Goal: Task Accomplishment & Management: Complete application form

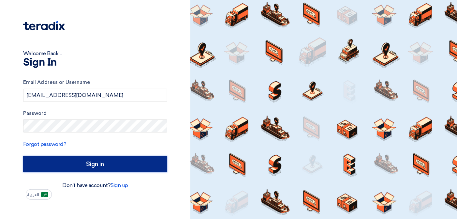
click at [127, 163] on input "Sign in" at bounding box center [95, 164] width 144 height 16
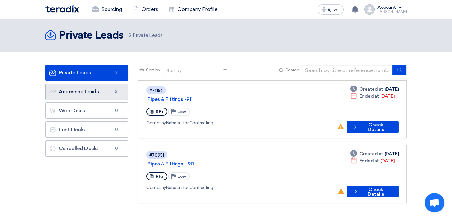
click at [50, 92] on link "Accessed Leads Accessed Leads 3" at bounding box center [86, 91] width 83 height 16
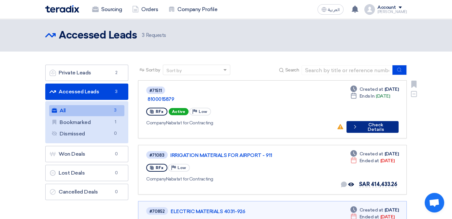
click at [399, 121] on button "Check details Check Details" at bounding box center [372, 127] width 52 height 12
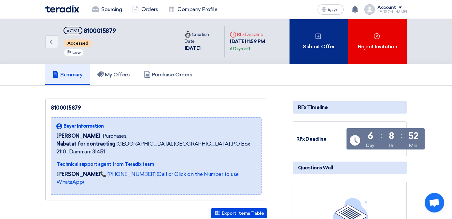
click at [348, 44] on div "Submit Offer" at bounding box center [319, 41] width 59 height 45
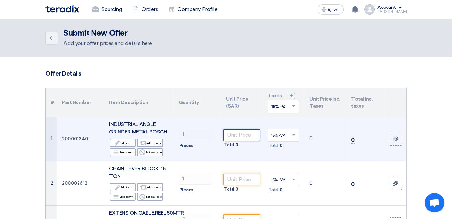
click at [248, 134] on input "number" at bounding box center [241, 135] width 36 height 12
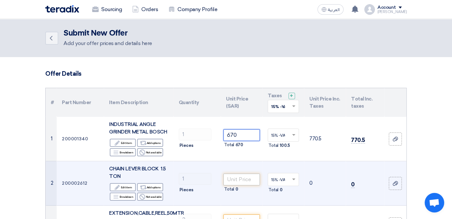
type input "670"
click at [246, 175] on input "number" at bounding box center [241, 179] width 36 height 12
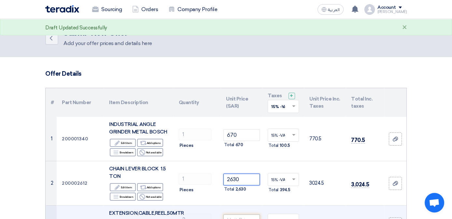
type input "2630"
click at [239, 214] on input "number" at bounding box center [241, 220] width 36 height 12
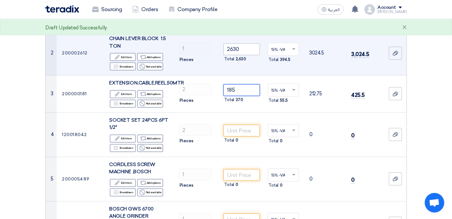
scroll to position [130, 0]
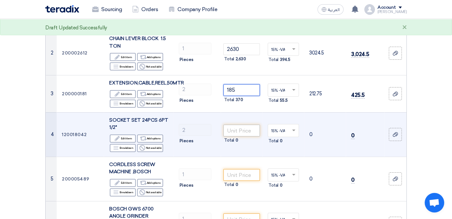
type input "185"
click at [244, 124] on input "number" at bounding box center [241, 130] width 36 height 12
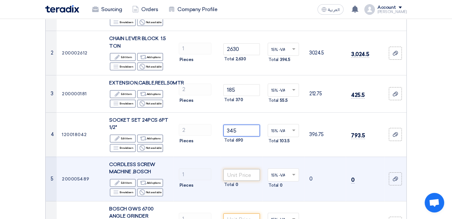
type input "345"
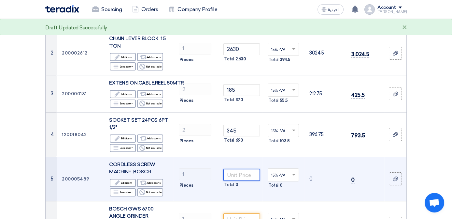
click at [247, 169] on input "number" at bounding box center [241, 175] width 36 height 12
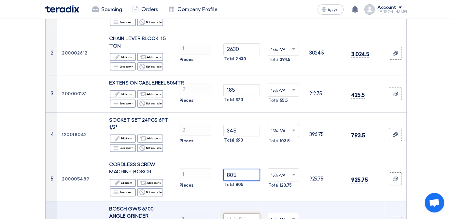
type input "805"
click at [235, 213] on input "number" at bounding box center [241, 219] width 36 height 12
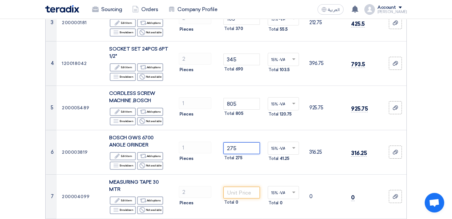
scroll to position [293, 0]
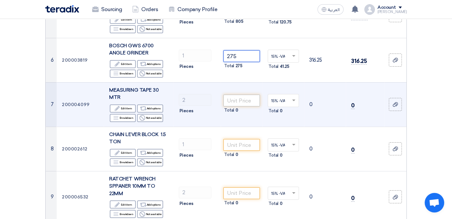
type input "275"
click at [239, 94] on input "number" at bounding box center [241, 100] width 36 height 12
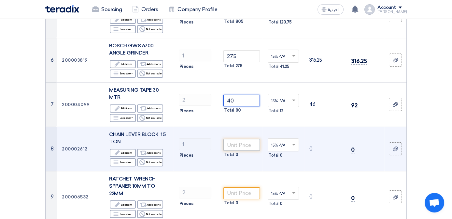
type input "40"
click at [242, 139] on input "number" at bounding box center [241, 145] width 36 height 12
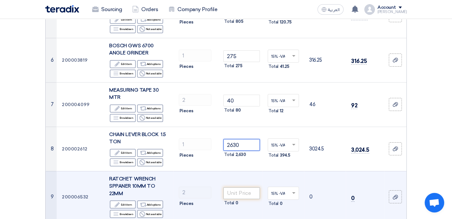
type input "2630"
click at [246, 187] on input "number" at bounding box center [241, 193] width 36 height 12
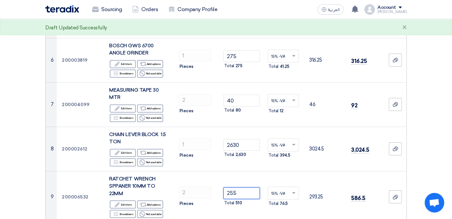
type input "255"
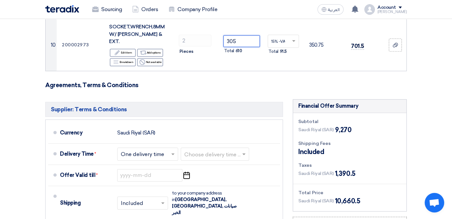
scroll to position [507, 0]
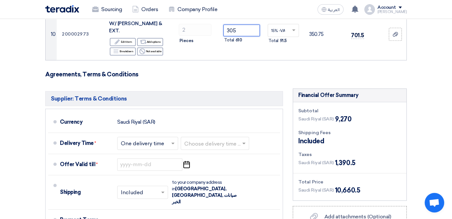
type input "305"
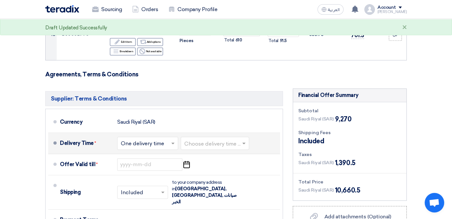
click at [170, 140] on span at bounding box center [174, 143] width 8 height 7
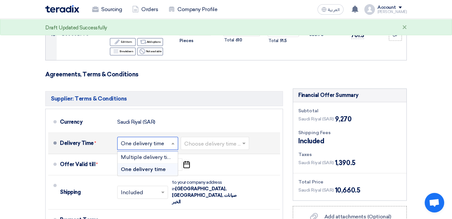
click at [170, 140] on span at bounding box center [174, 143] width 8 height 7
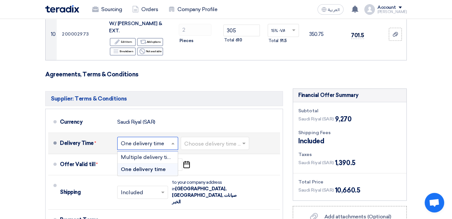
click at [121, 166] on span "One delivery time" at bounding box center [143, 169] width 45 height 6
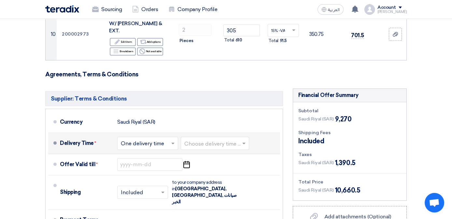
click at [194, 139] on input "text" at bounding box center [215, 143] width 62 height 9
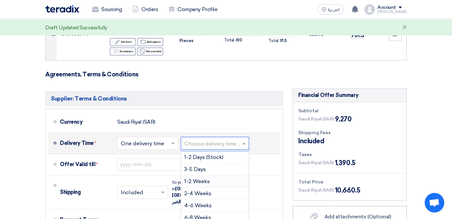
click at [184, 178] on span "1-2 Weeks" at bounding box center [196, 181] width 25 height 6
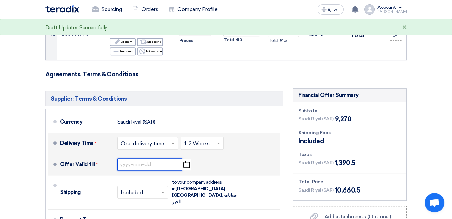
click at [117, 158] on input at bounding box center [149, 164] width 65 height 12
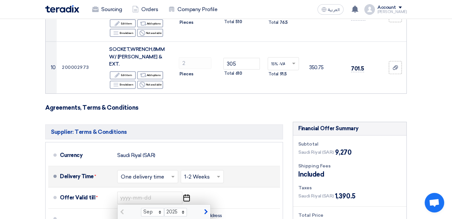
scroll to position [521, 0]
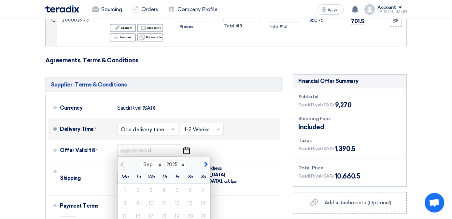
type input "10/8/2025"
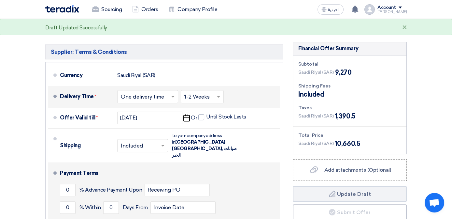
scroll to position [553, 0]
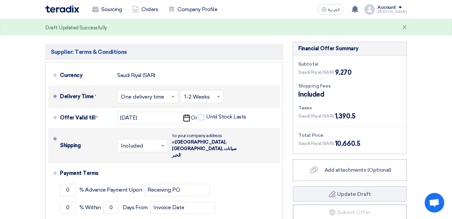
click at [160, 142] on span at bounding box center [164, 145] width 8 height 7
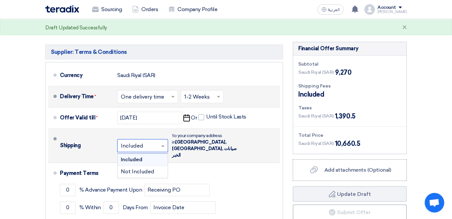
click at [160, 142] on span at bounding box center [164, 145] width 8 height 7
click at [121, 156] on span "Included" at bounding box center [131, 159] width 21 height 6
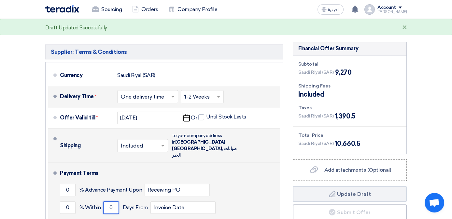
drag, startPoint x: 84, startPoint y: 149, endPoint x: 75, endPoint y: 148, distance: 9.2
click at [103, 201] on input "0" at bounding box center [111, 207] width 16 height 12
type input "30"
drag, startPoint x: 39, startPoint y: 130, endPoint x: 32, endPoint y: 130, distance: 6.8
click at [60, 183] on input "0" at bounding box center [68, 189] width 16 height 12
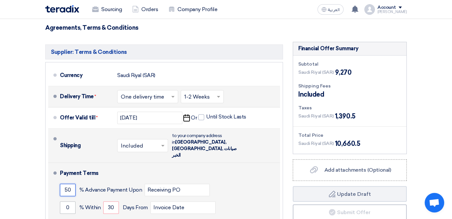
type input "50"
drag, startPoint x: 39, startPoint y: 149, endPoint x: 28, endPoint y: 149, distance: 11.1
click at [60, 201] on input "0" at bounding box center [68, 207] width 16 height 12
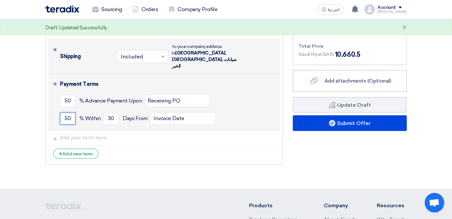
scroll to position [651, 0]
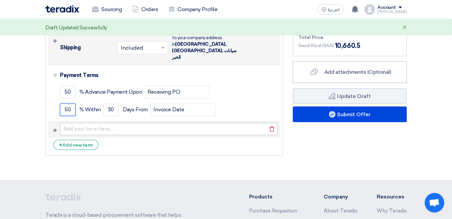
type input "50"
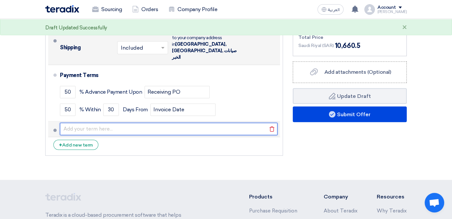
click at [60, 122] on input "text" at bounding box center [169, 128] width 218 height 12
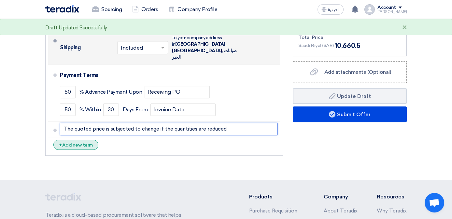
type input "The quoted price is subjected to change if the quantities are reduced."
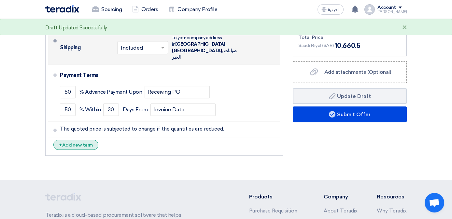
click at [53, 139] on div "+ Add new term" at bounding box center [75, 144] width 45 height 10
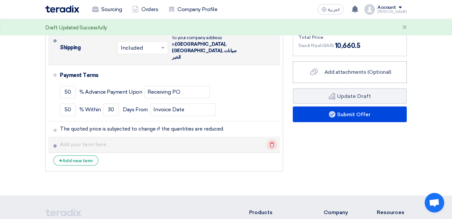
click at [277, 139] on icon "Delete" at bounding box center [271, 144] width 11 height 11
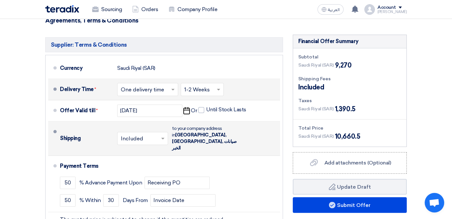
scroll to position [619, 0]
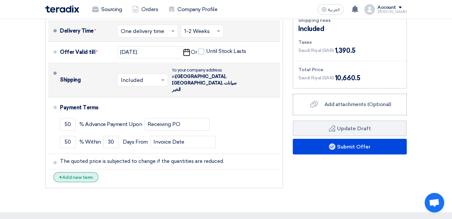
click at [53, 172] on div "+ Add new term" at bounding box center [75, 177] width 45 height 10
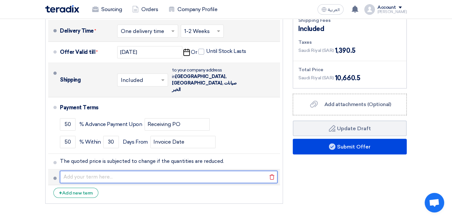
click at [60, 170] on input "text" at bounding box center [169, 176] width 218 height 12
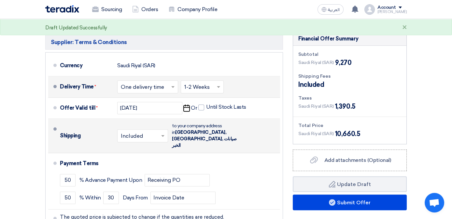
scroll to position [553, 0]
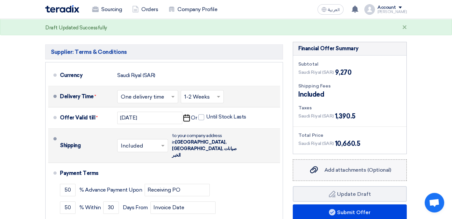
type input "We can offer 30 days credit provided that the client needs to fill the credit a…"
click at [358, 166] on span "Add attachments (Optional)" at bounding box center [357, 169] width 67 height 6
click at [0, 0] on input "Add attachments (Optional) Add attachments (Optional)" at bounding box center [0, 0] width 0 height 0
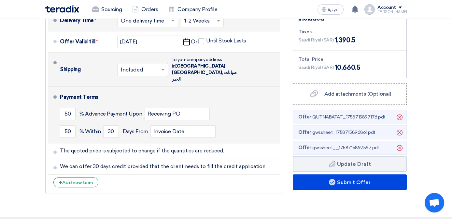
scroll to position [619, 0]
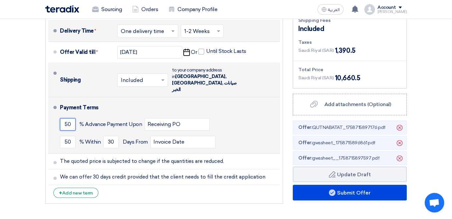
drag, startPoint x: 39, startPoint y: 65, endPoint x: 28, endPoint y: 66, distance: 10.8
click at [60, 118] on input "50" at bounding box center [68, 124] width 16 height 12
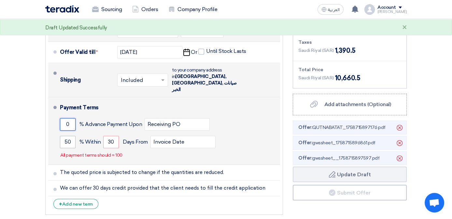
type input "0"
drag, startPoint x: 41, startPoint y: 84, endPoint x: 27, endPoint y: 84, distance: 14.0
click at [48, 97] on li "Payment Terms 0 % Advance Payment Upon Receiving PO 50 % Within 30" at bounding box center [164, 130] width 232 height 67
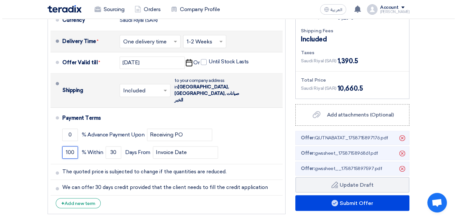
scroll to position [684, 0]
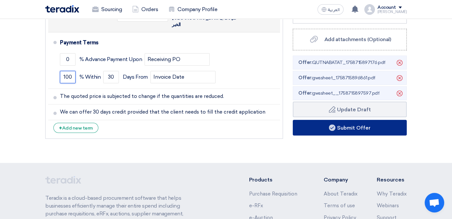
type input "100"
click at [375, 120] on button "Submit Offer" at bounding box center [350, 128] width 114 height 16
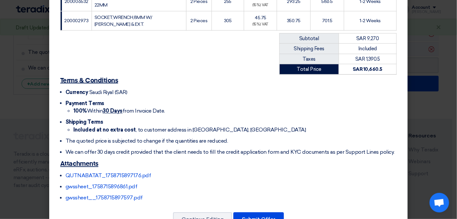
scroll to position [315, 0]
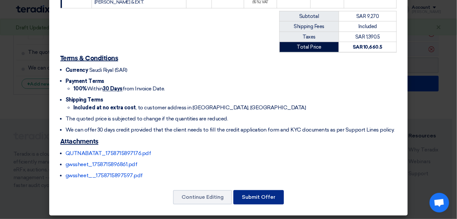
click at [251, 195] on button "Submit Offer" at bounding box center [258, 197] width 50 height 14
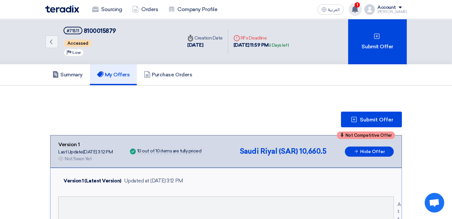
click at [358, 8] on use at bounding box center [355, 9] width 7 height 7
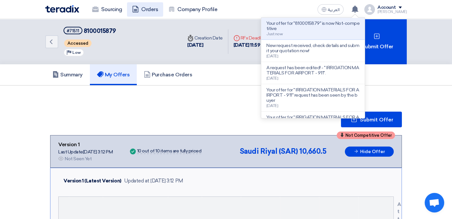
click at [127, 11] on link "Orders" at bounding box center [145, 9] width 36 height 14
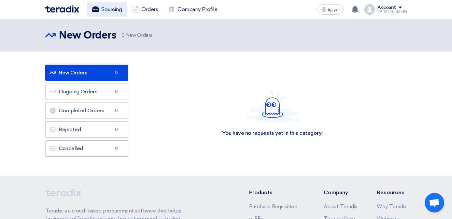
click at [87, 10] on link "Sourcing" at bounding box center [107, 9] width 40 height 14
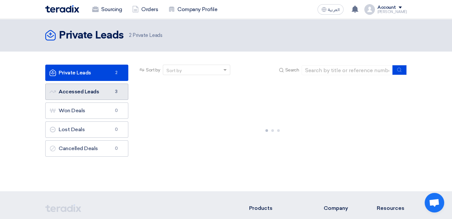
click at [49, 94] on link "Accessed Leads Accessed Leads 3" at bounding box center [86, 91] width 83 height 16
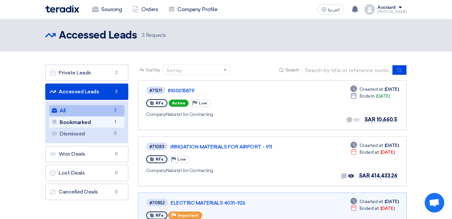
click at [49, 122] on link "Bookmarked Bookmarked 1" at bounding box center [86, 122] width 75 height 11
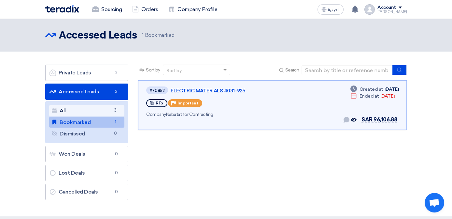
click at [49, 110] on link "All All 3" at bounding box center [86, 110] width 75 height 11
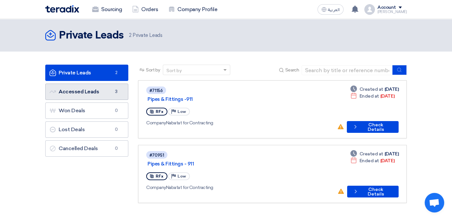
click at [47, 92] on link "Accessed Leads Accessed Leads 3" at bounding box center [86, 91] width 83 height 16
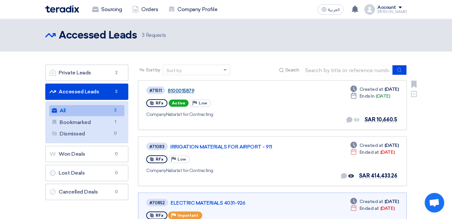
click at [168, 89] on link "8100015879" at bounding box center [249, 91] width 163 height 6
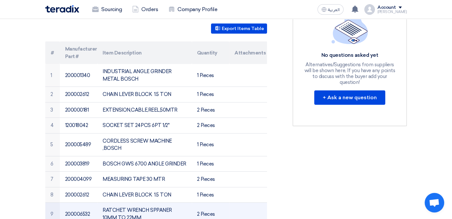
scroll to position [114, 0]
